Goal: Information Seeking & Learning: Learn about a topic

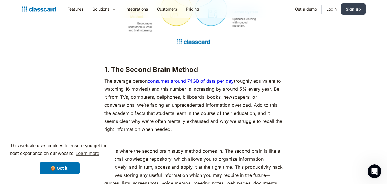
scroll to position [649, 0]
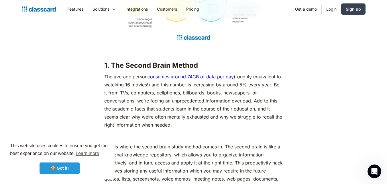
click at [69, 170] on link "🍪 Got it!" at bounding box center [60, 167] width 40 height 11
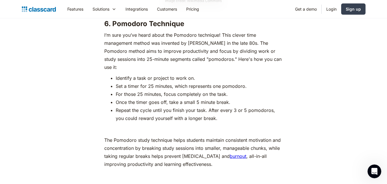
scroll to position [2750, 0]
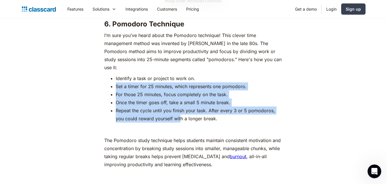
drag, startPoint x: 96, startPoint y: 79, endPoint x: 171, endPoint y: 111, distance: 81.4
click at [173, 110] on li "Repeat the cycle until you finish your task. After every 3 or 5 pomodoros, you …" at bounding box center [199, 114] width 167 height 16
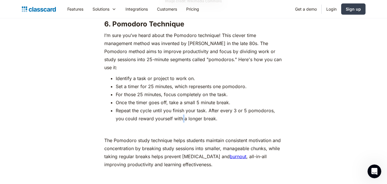
click at [173, 110] on li "Repeat the cycle until you finish your task. After every 3 or 5 pomodoros, you …" at bounding box center [199, 114] width 167 height 16
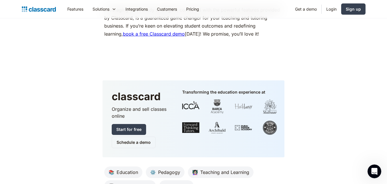
scroll to position [3295, 0]
